Goal: Task Accomplishment & Management: Use online tool/utility

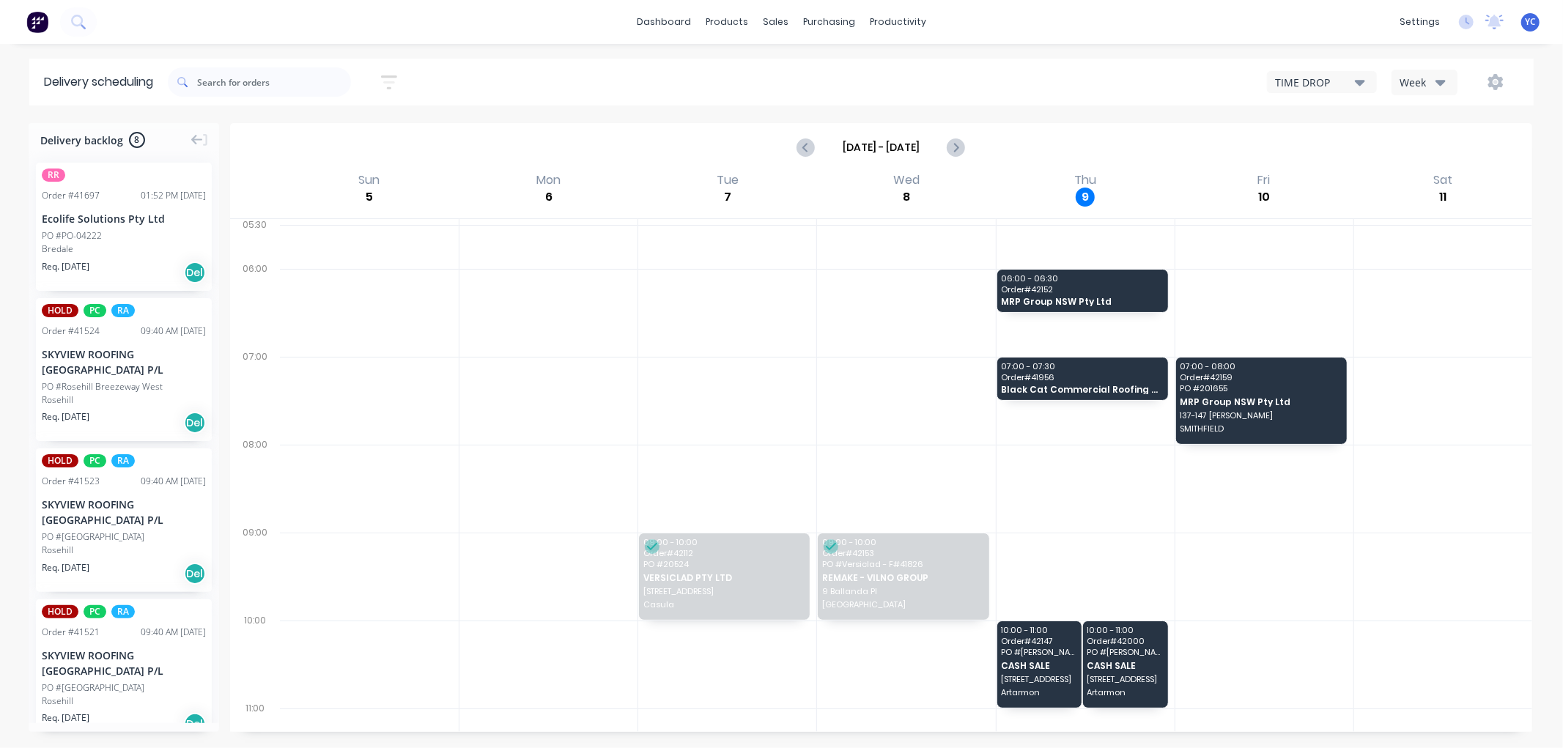
click at [1419, 82] on div "Week" at bounding box center [1421, 82] width 43 height 15
click at [1412, 141] on div "Vehicle" at bounding box center [1464, 150] width 145 height 29
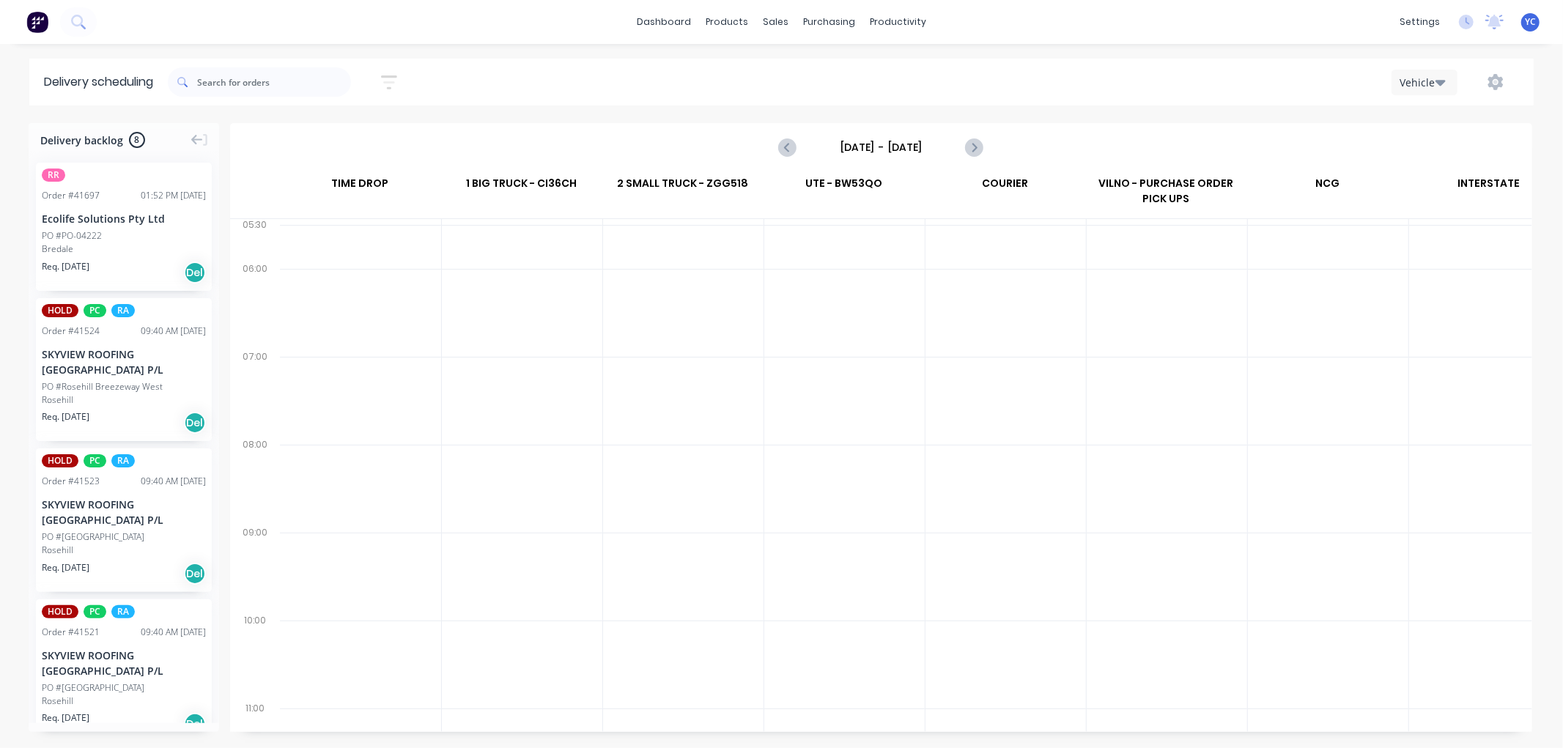
scroll to position [0, 1]
click at [882, 139] on input "Sunday - 05/10/25" at bounding box center [880, 147] width 145 height 22
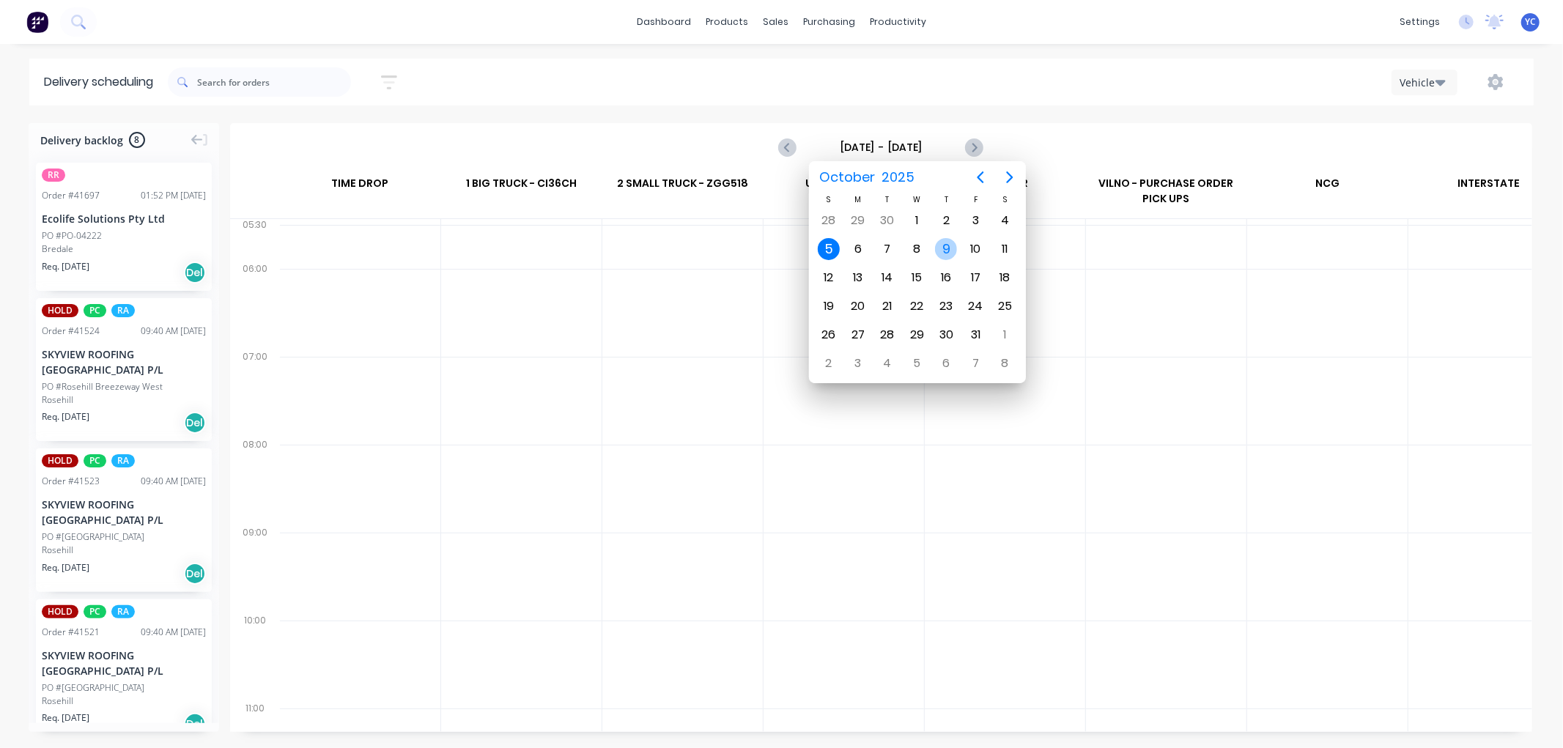
click at [949, 237] on div "9" at bounding box center [945, 249] width 29 height 28
type input "Thursday - 09/10/25"
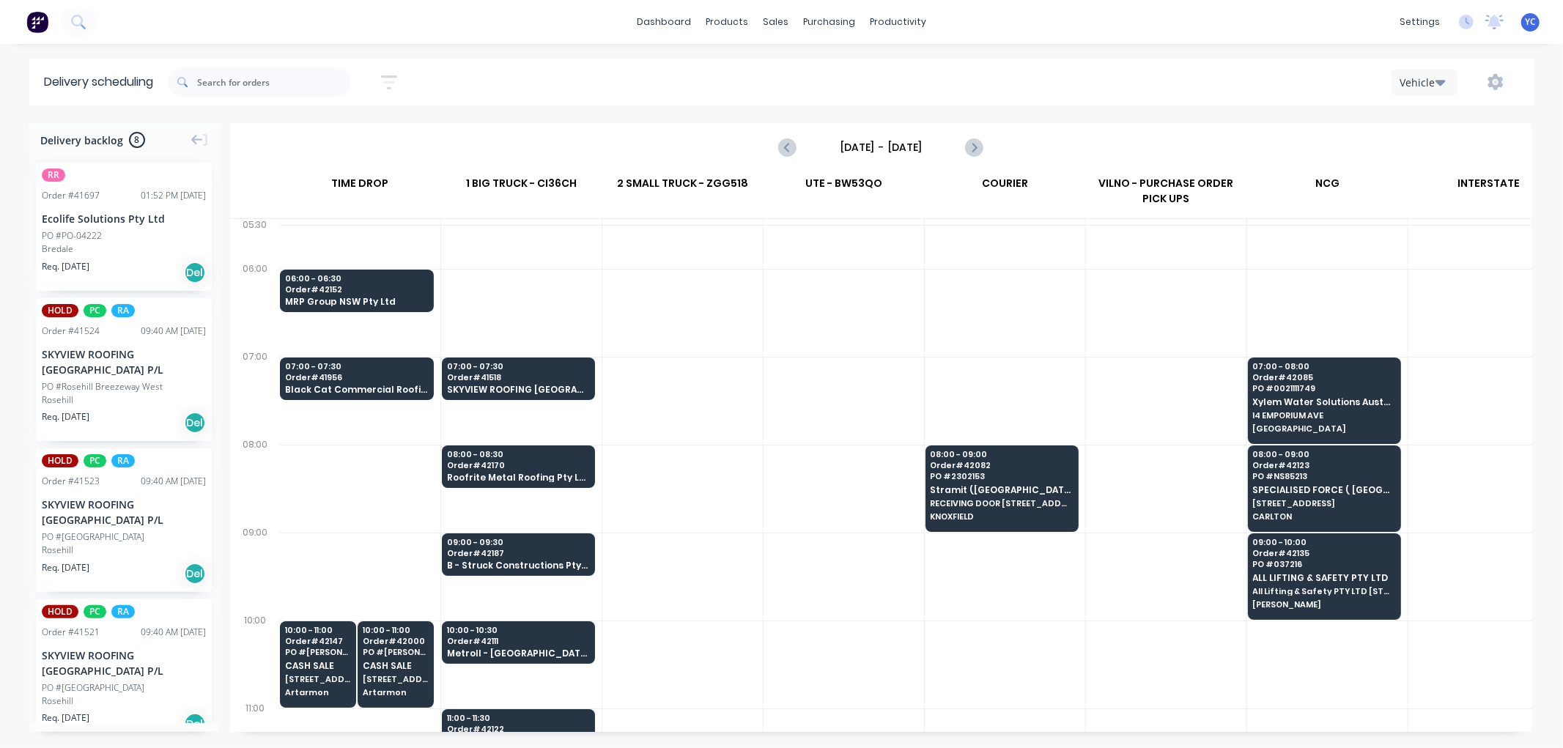
click at [372, 374] on span "Order # 41956" at bounding box center [356, 377] width 143 height 9
click at [368, 385] on span "Black Cat Commercial Roofing Pty Ltd" at bounding box center [356, 390] width 143 height 10
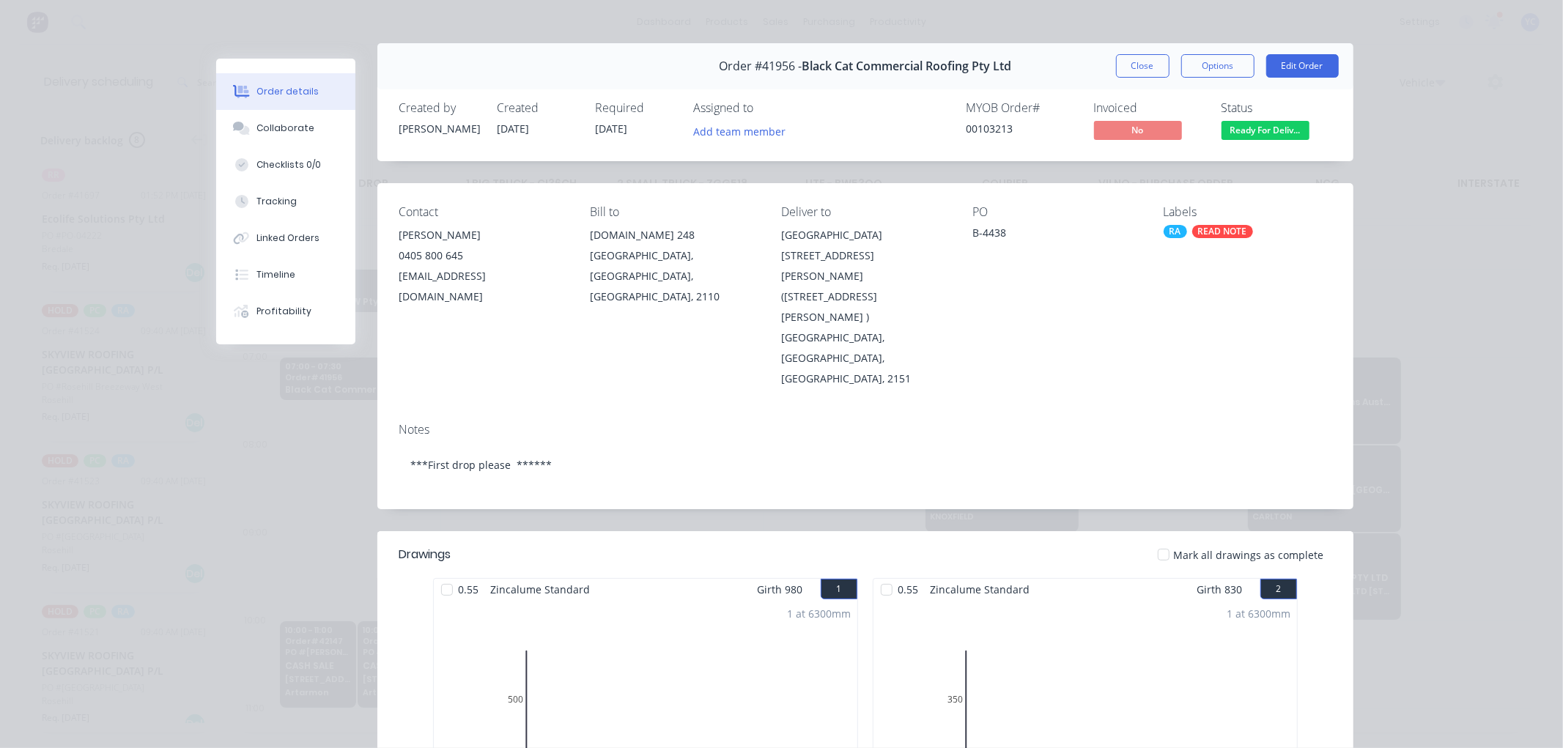
scroll to position [0, 0]
